Goal: Transaction & Acquisition: Purchase product/service

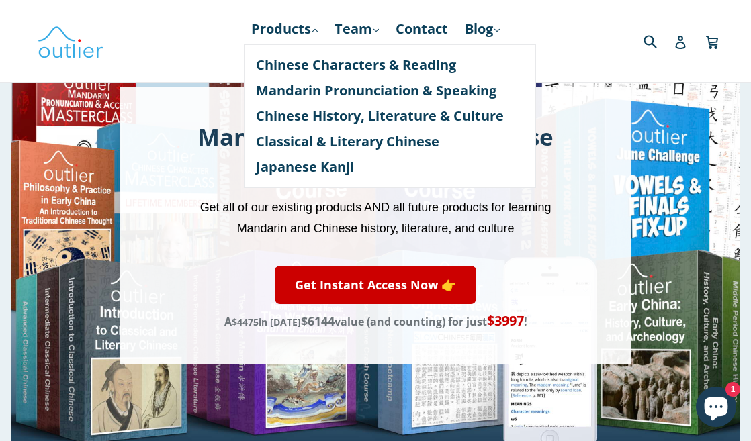
click at [475, 232] on span "Get all of our existing products AND all future products for learning Mandarin …" at bounding box center [375, 218] width 351 height 34
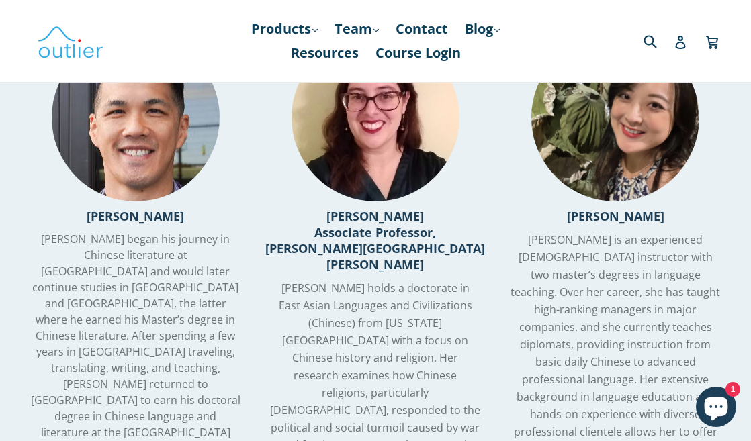
scroll to position [2735, 0]
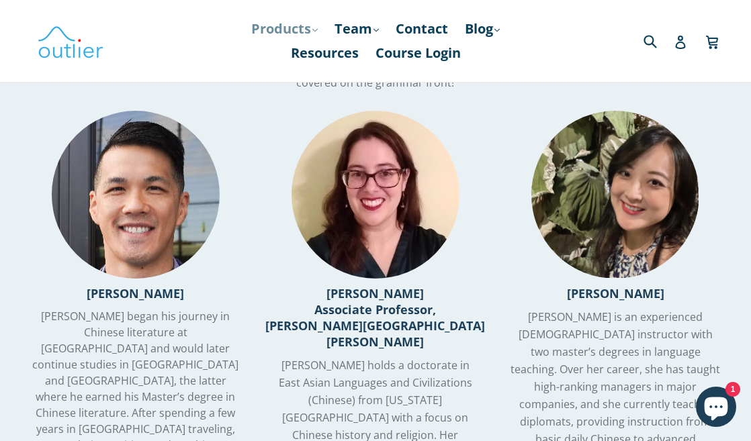
click at [304, 29] on link "Products .cls-1{fill:#231f20} expand" at bounding box center [284, 29] width 80 height 24
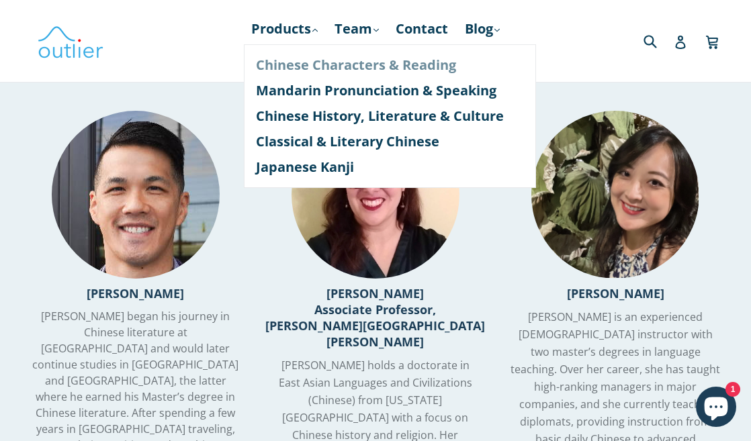
click at [330, 66] on link "Chinese Characters & Reading" at bounding box center [390, 65] width 268 height 26
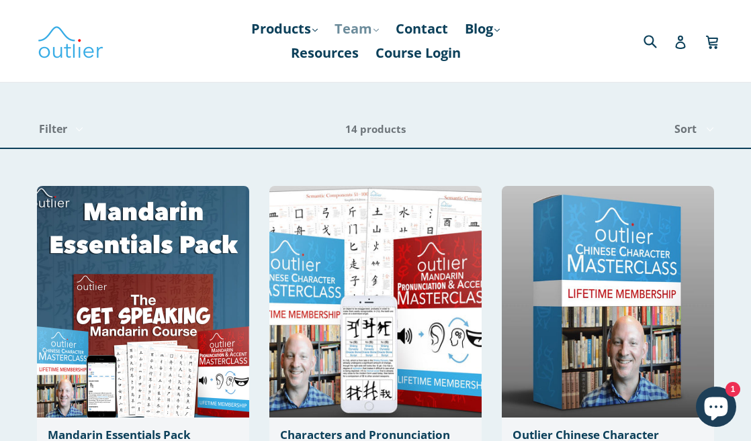
click at [359, 24] on link "Team .cls-1{fill:#231f20} expand" at bounding box center [357, 29] width 58 height 24
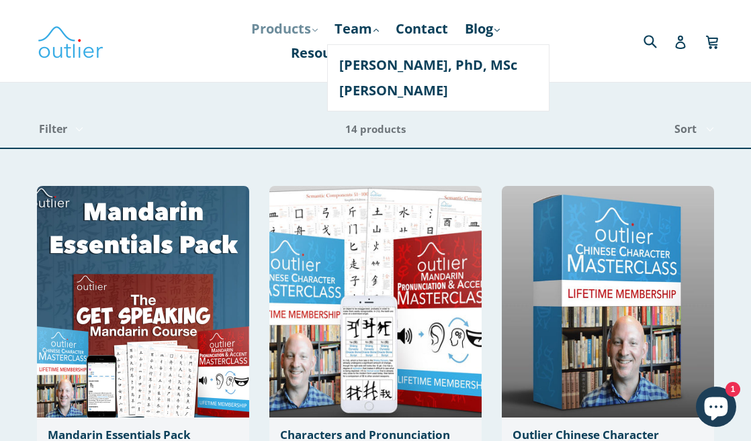
click at [295, 21] on link "Products .cls-1{fill:#231f20} expand" at bounding box center [284, 29] width 80 height 24
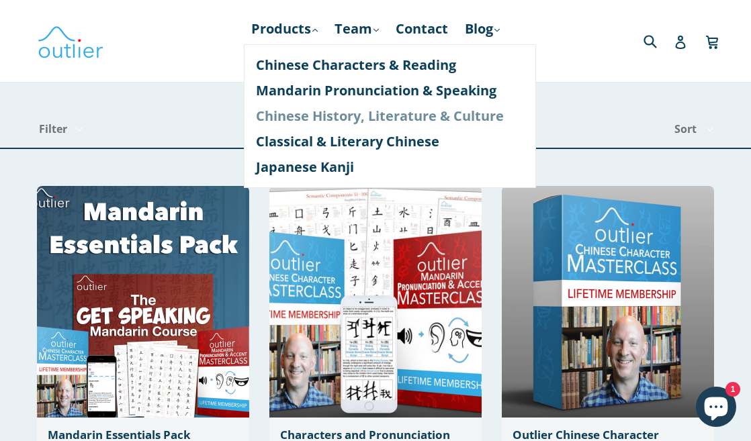
click at [309, 111] on link "Chinese History, Literature & Culture" at bounding box center [390, 116] width 268 height 26
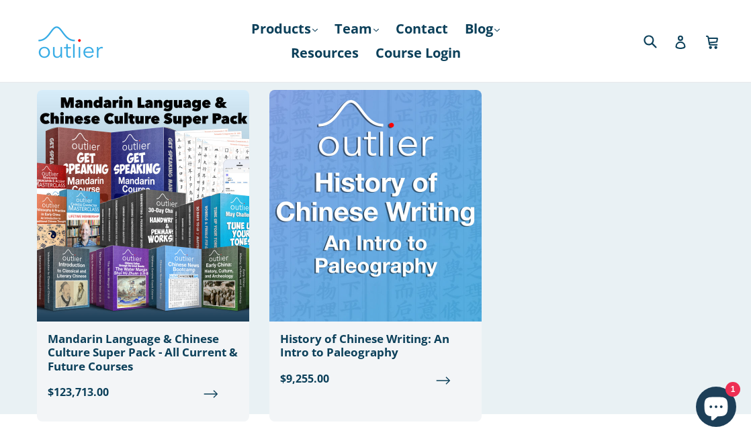
scroll to position [2116, 0]
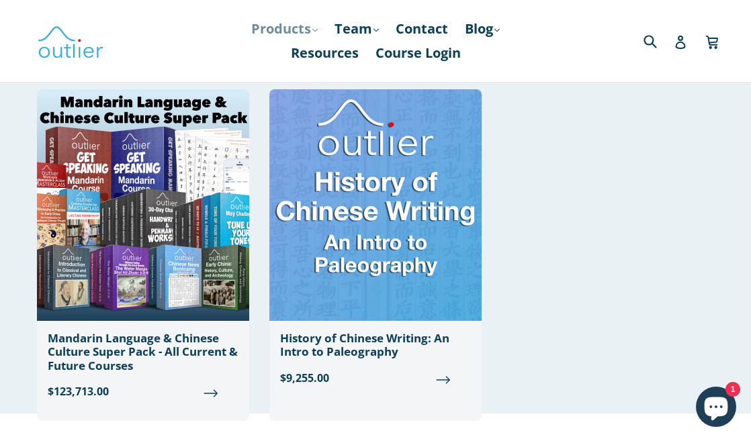
click at [281, 33] on link "Products .cls-1{fill:#231f20} expand" at bounding box center [284, 29] width 80 height 24
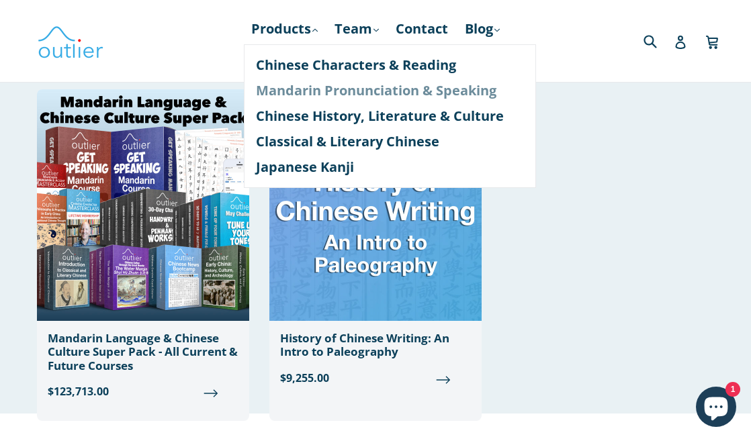
click at [309, 95] on link "Mandarin Pronunciation & Speaking" at bounding box center [390, 91] width 268 height 26
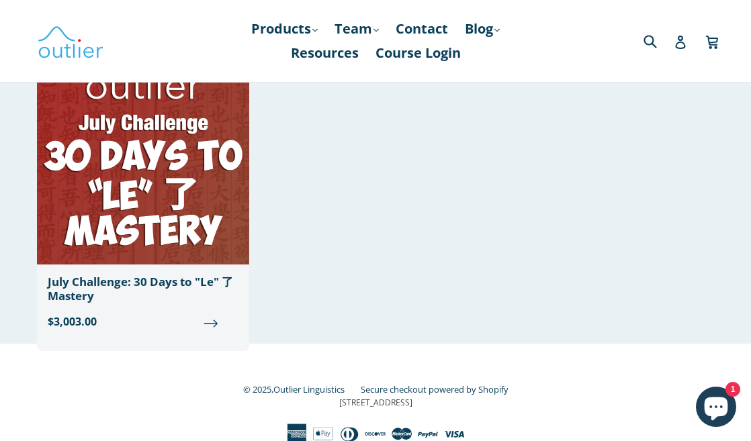
scroll to position [1837, 0]
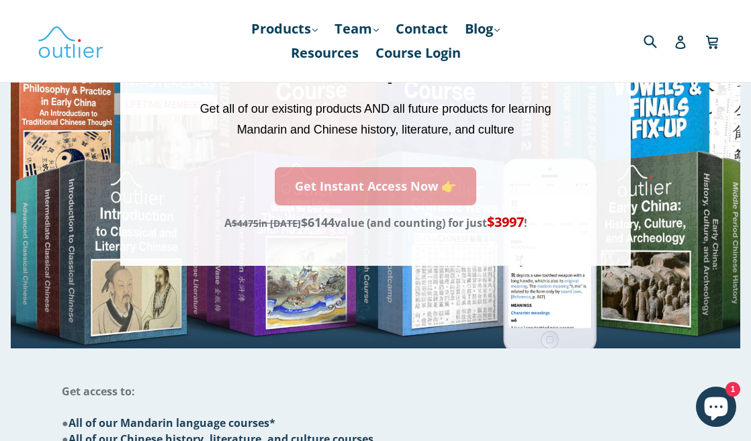
scroll to position [208, 0]
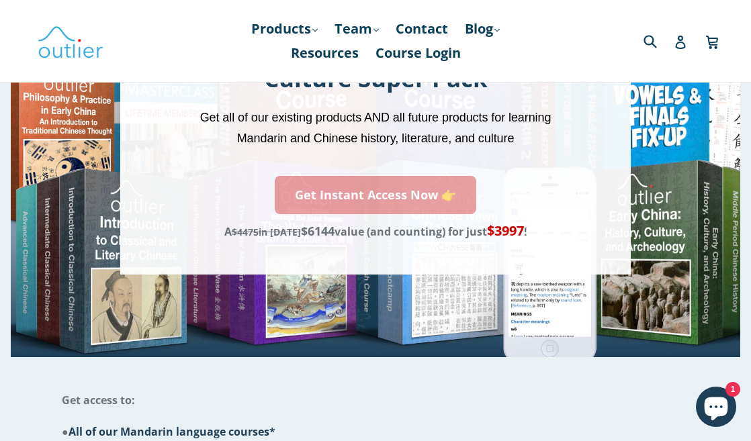
click at [432, 190] on link "Get Instant Access Now 👉" at bounding box center [375, 195] width 201 height 38
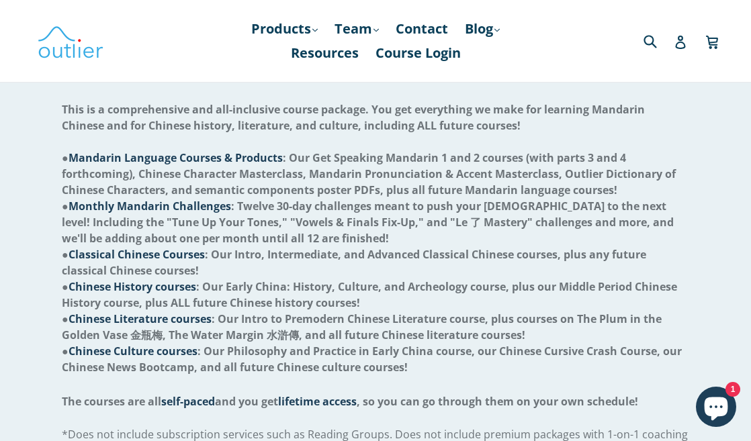
scroll to position [622, 0]
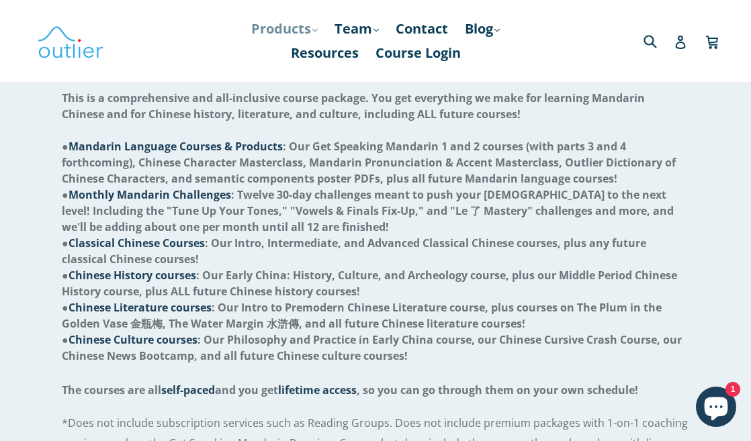
click at [302, 34] on link "Products .cls-1{fill:#231f20} expand" at bounding box center [284, 29] width 80 height 24
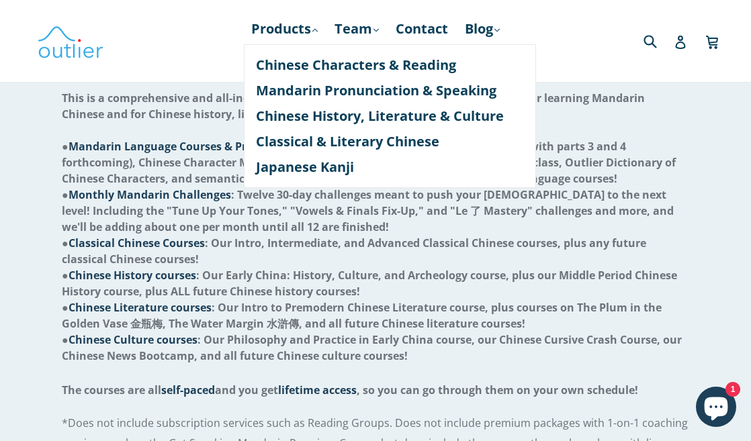
click at [271, 302] on span "● Chinese Literature courses : Our Intro to Premodern Chinese Literature course…" at bounding box center [362, 315] width 600 height 31
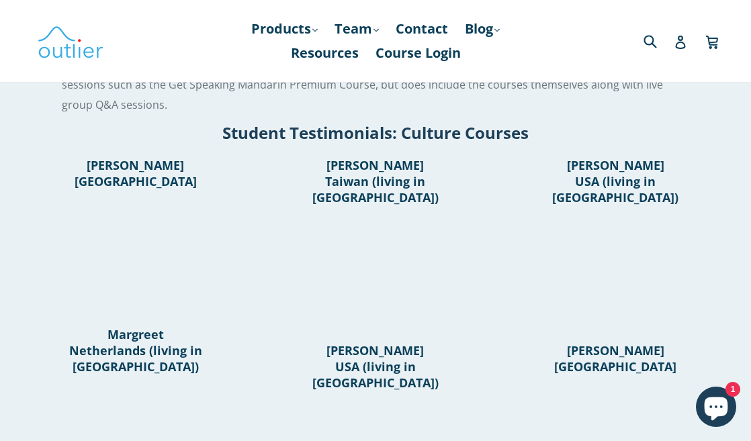
scroll to position [994, 0]
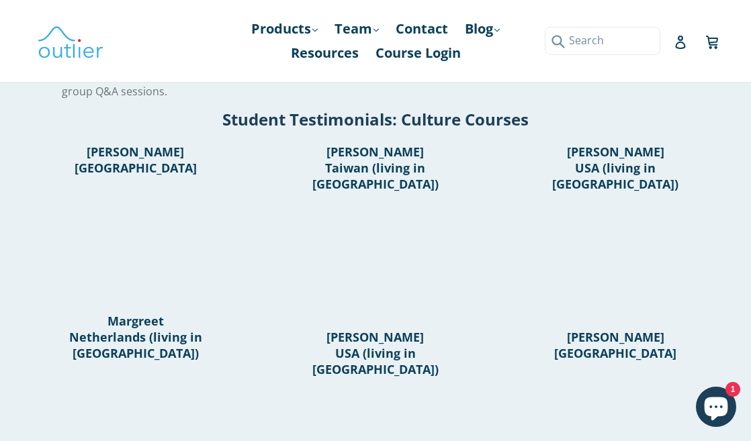
click at [649, 47] on input "Search" at bounding box center [603, 41] width 116 height 28
type input "mandarin through movies"
click at [555, 41] on button "Submit" at bounding box center [556, 41] width 22 height 28
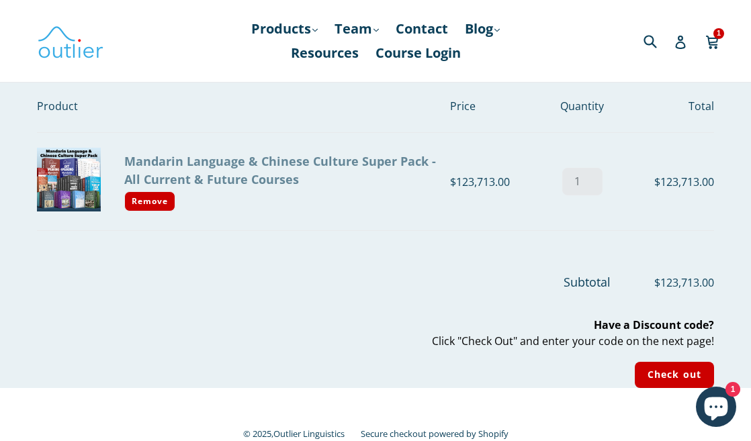
scroll to position [55, 0]
